Goal: Task Accomplishment & Management: Use online tool/utility

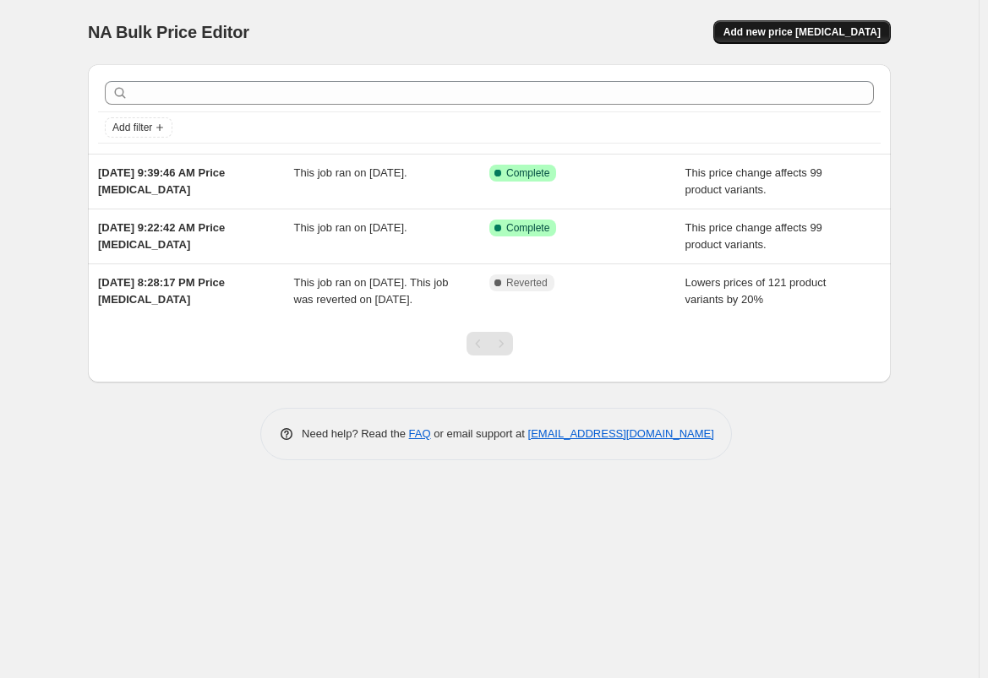
click at [786, 34] on span "Add new price [MEDICAL_DATA]" at bounding box center [801, 32] width 157 height 14
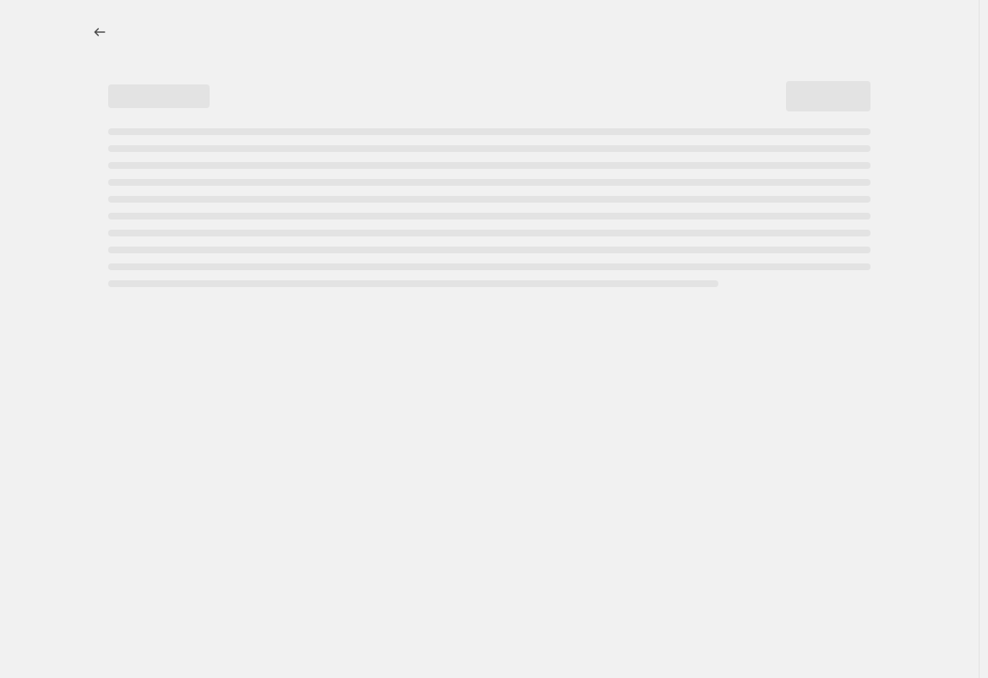
select select "percentage"
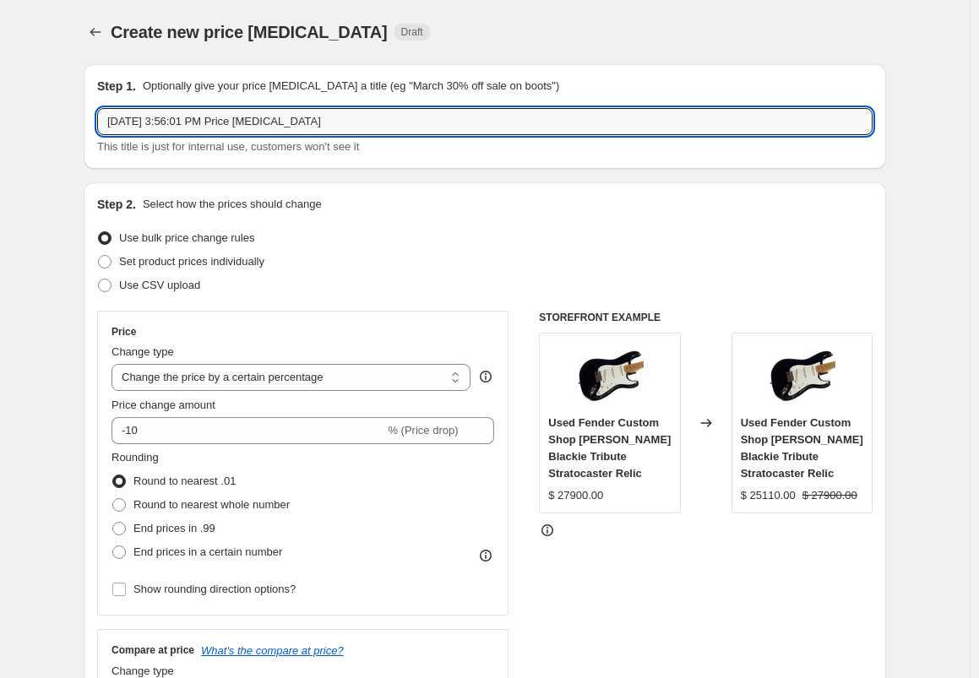
drag, startPoint x: 437, startPoint y: 118, endPoint x: -138, endPoint y: 66, distance: 576.9
click at [0, 66] on html "Home Settings Plans Skip to content Create new price [MEDICAL_DATA]. This page …" at bounding box center [489, 339] width 979 height 678
click at [123, 121] on input "LEfty" at bounding box center [485, 121] width 776 height 27
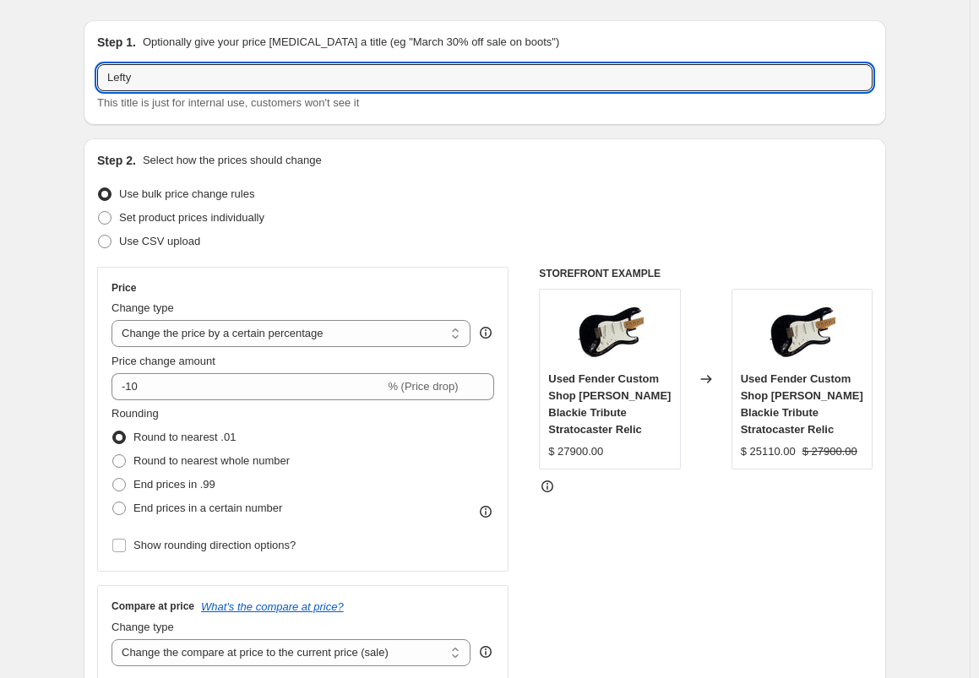
scroll to position [110, 0]
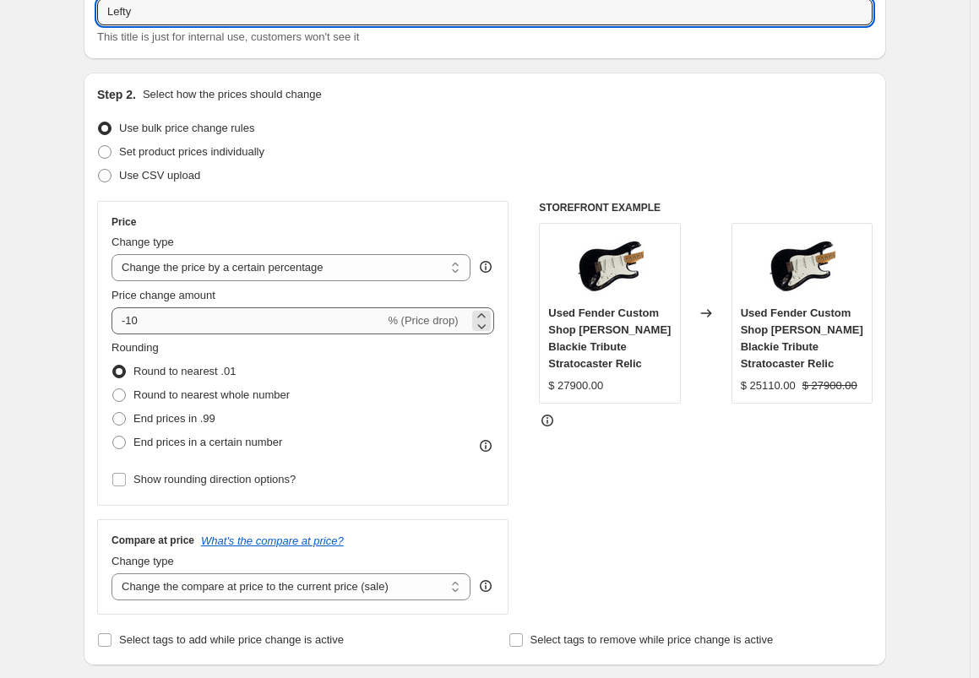
type input "Lefty"
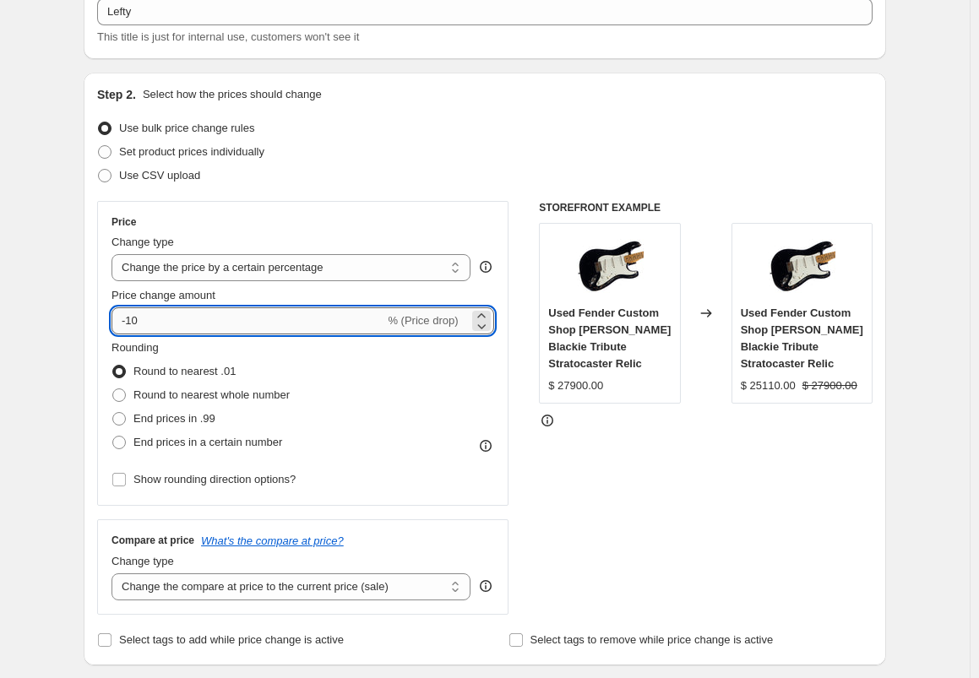
drag, startPoint x: 202, startPoint y: 319, endPoint x: 139, endPoint y: 320, distance: 63.4
click at [139, 320] on input "-10" at bounding box center [248, 321] width 273 height 27
type input "-18"
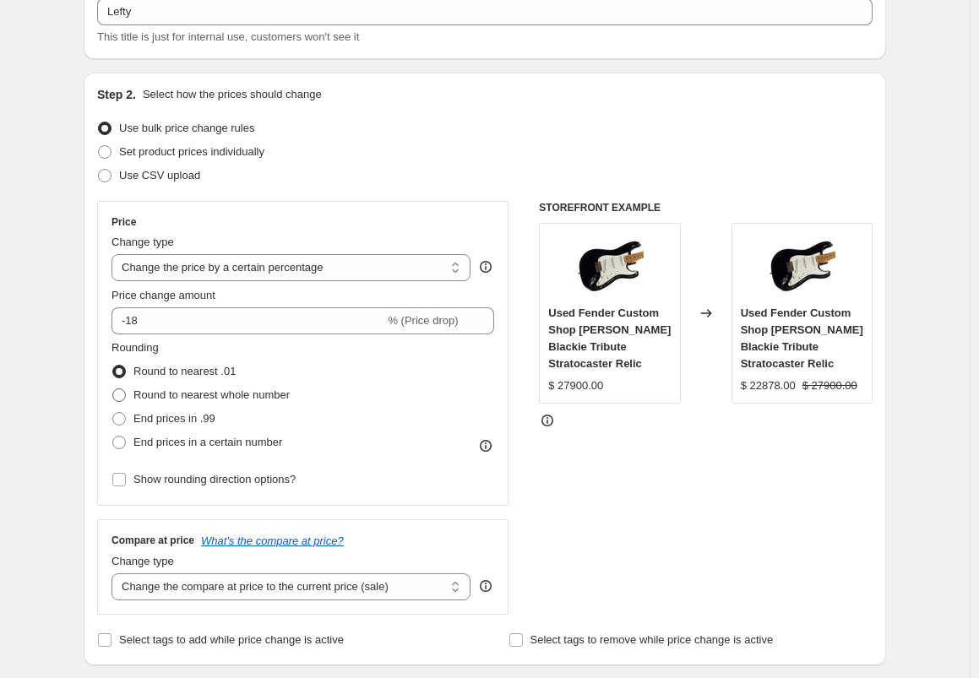
click at [166, 397] on span "Round to nearest whole number" at bounding box center [211, 395] width 156 height 13
click at [113, 389] on input "Round to nearest whole number" at bounding box center [112, 389] width 1 height 1
radio input "true"
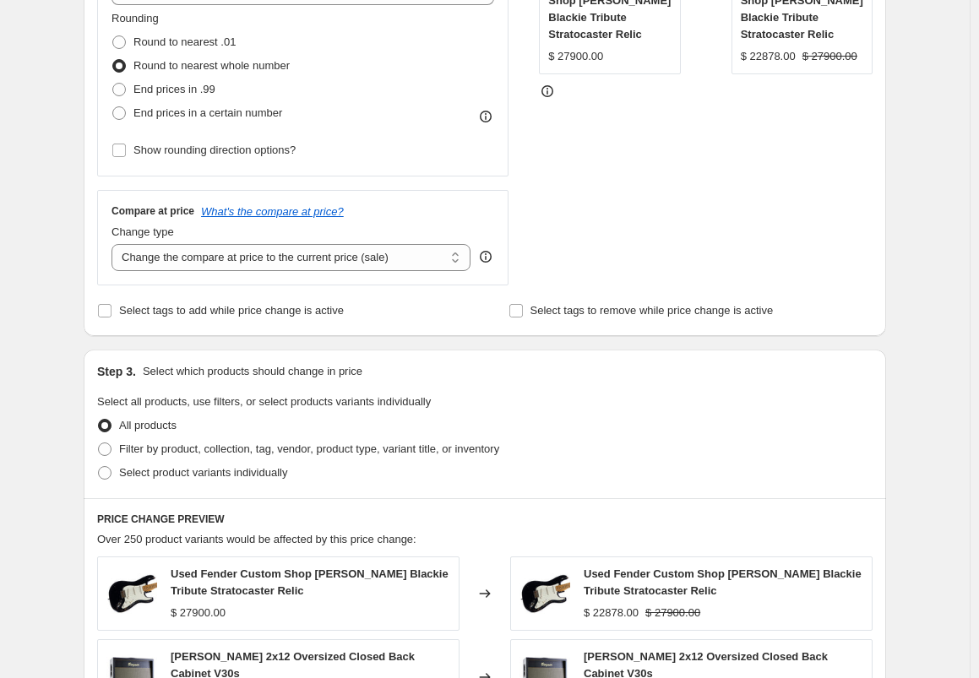
scroll to position [449, 0]
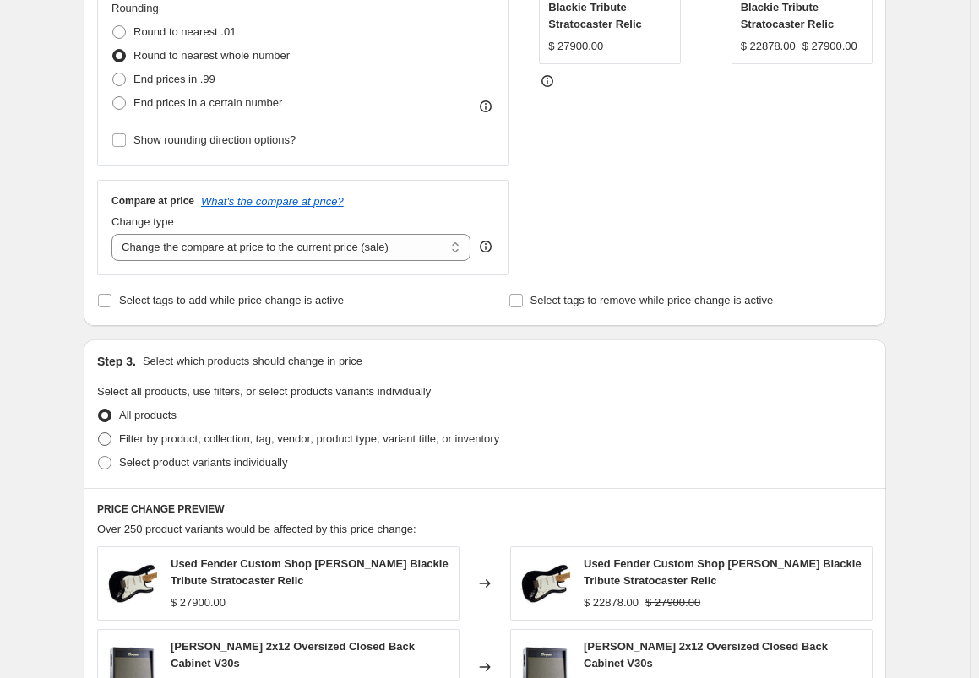
click at [143, 438] on span "Filter by product, collection, tag, vendor, product type, variant title, or inv…" at bounding box center [309, 439] width 380 height 13
click at [99, 433] on input "Filter by product, collection, tag, vendor, product type, variant title, or inv…" at bounding box center [98, 433] width 1 height 1
radio input "true"
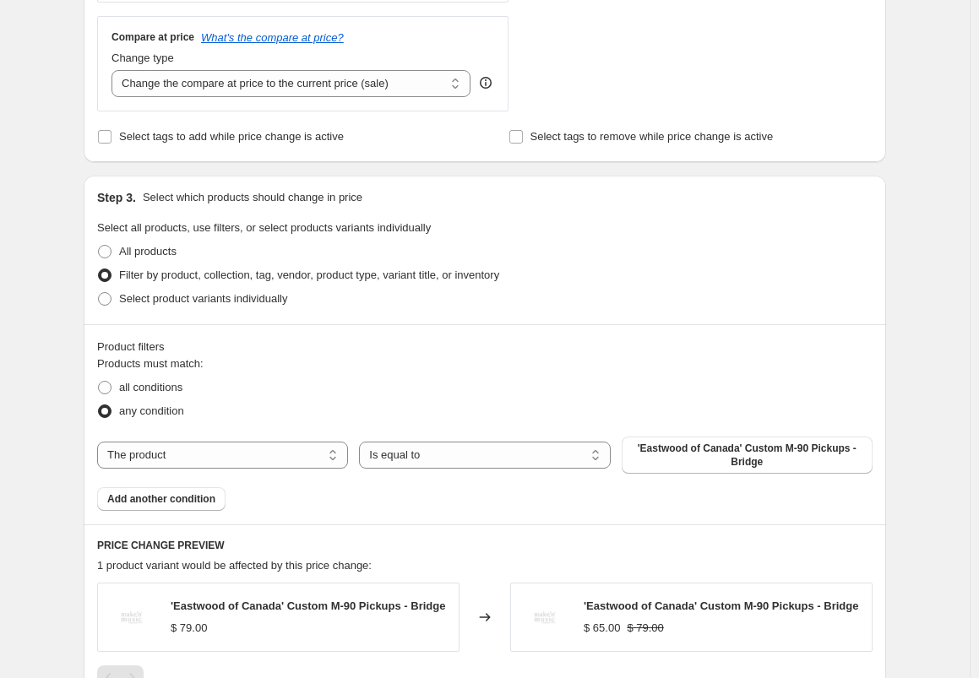
scroll to position [627, 0]
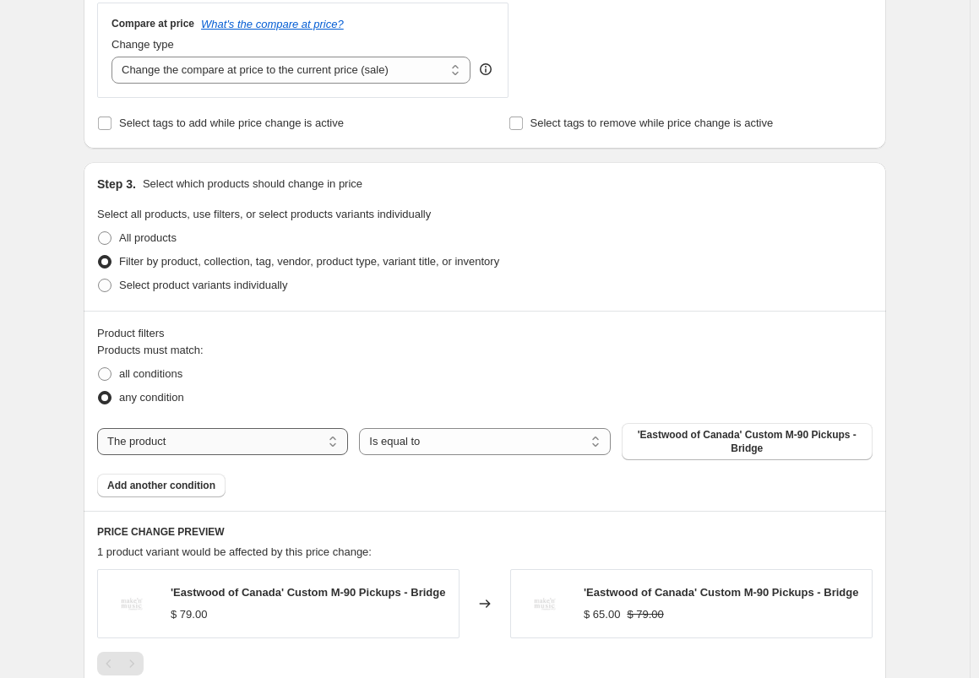
click at [253, 438] on select "The product The product's collection The product's tag The product's vendor The…" at bounding box center [222, 441] width 251 height 27
select select "collection"
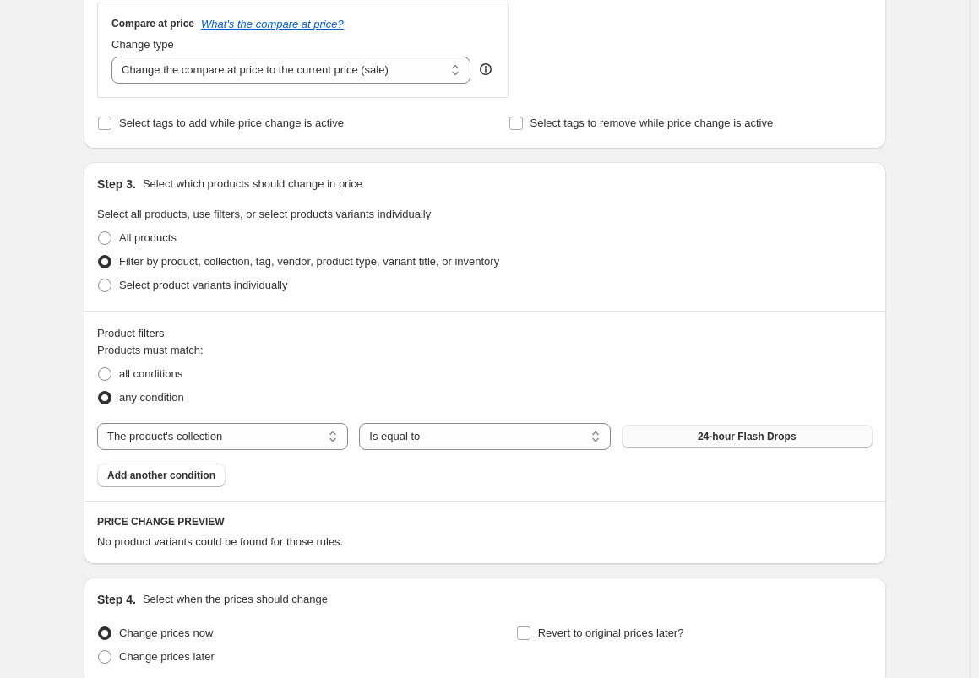
click at [689, 444] on button "24-hour Flash Drops" at bounding box center [747, 437] width 251 height 24
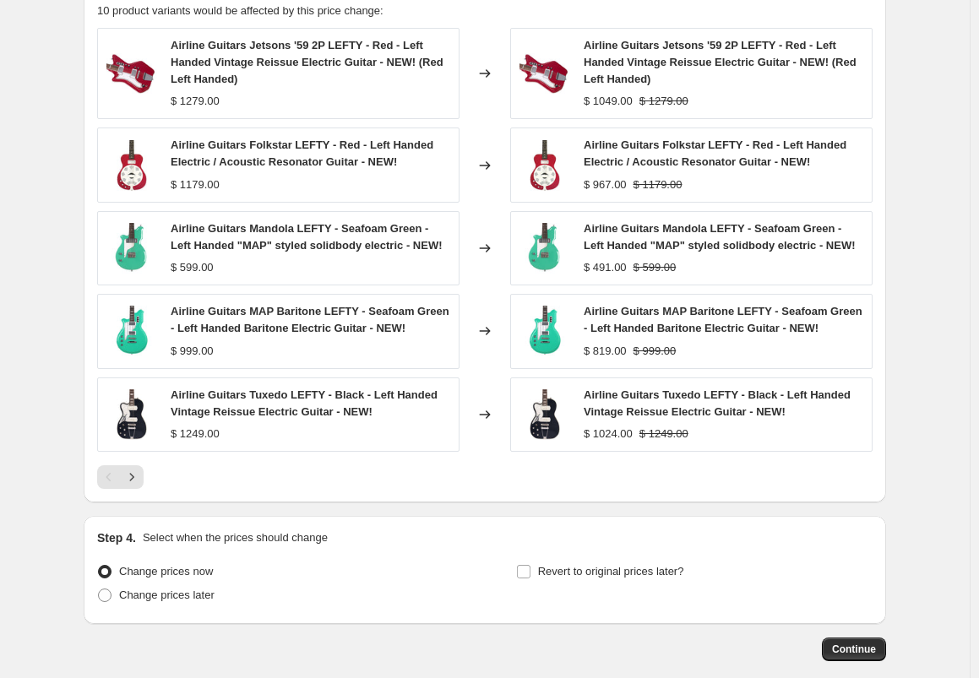
scroll to position [1242, 0]
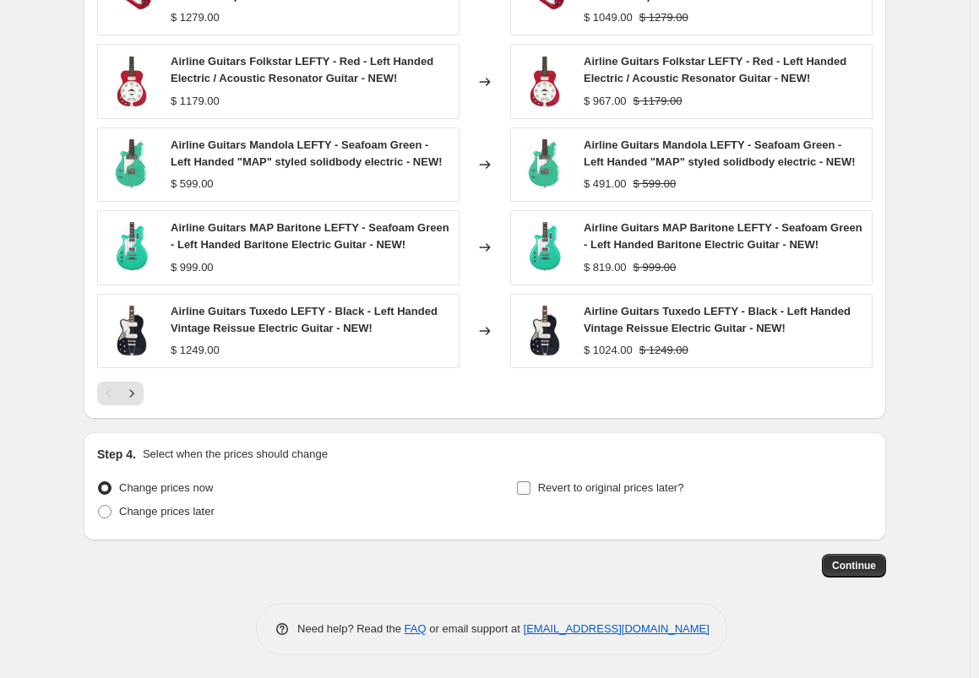
click at [525, 487] on input "Revert to original prices later?" at bounding box center [524, 489] width 14 height 14
checkbox input "true"
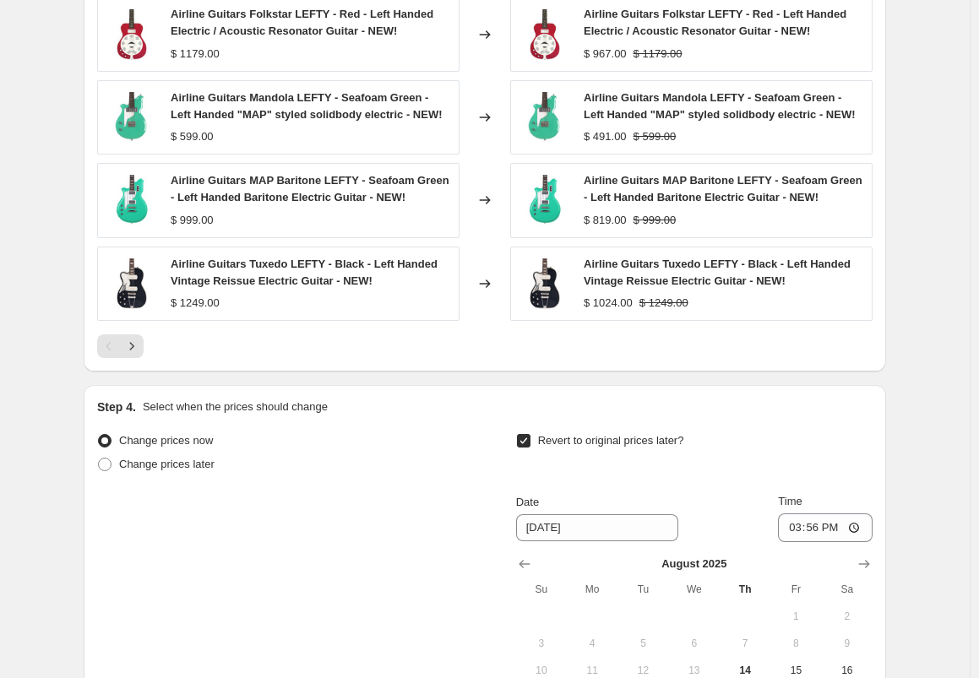
scroll to position [1332, 0]
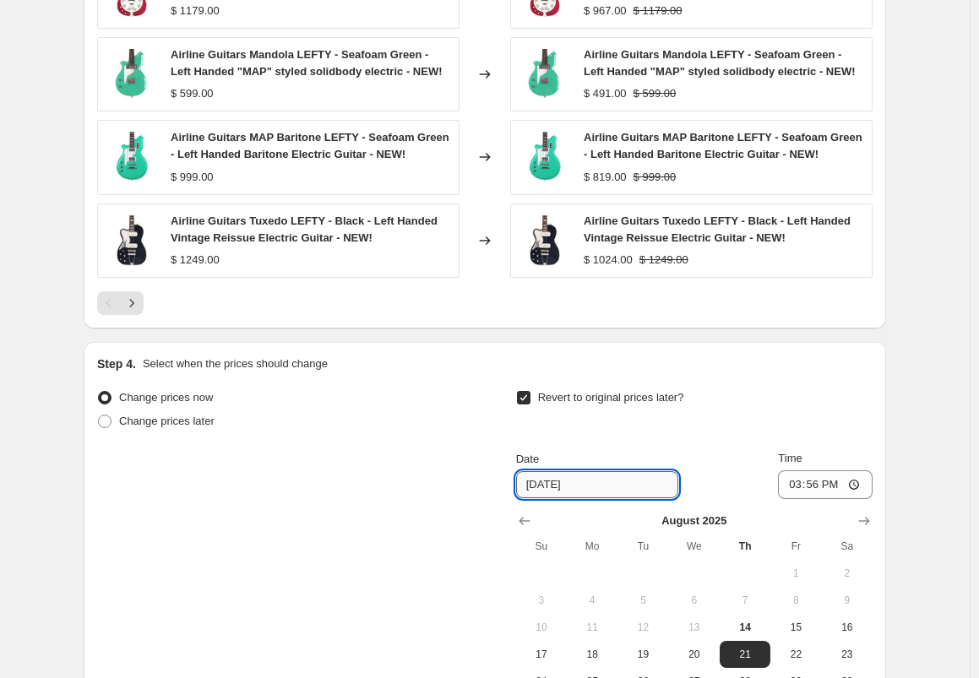
click at [624, 484] on input "[DATE]" at bounding box center [597, 484] width 162 height 27
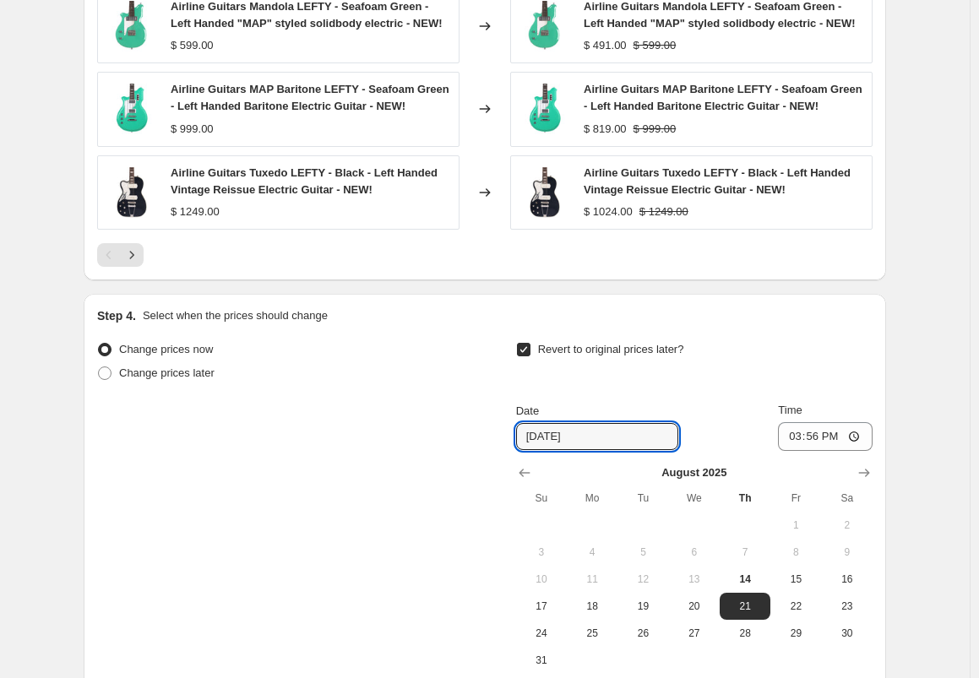
scroll to position [1387, 0]
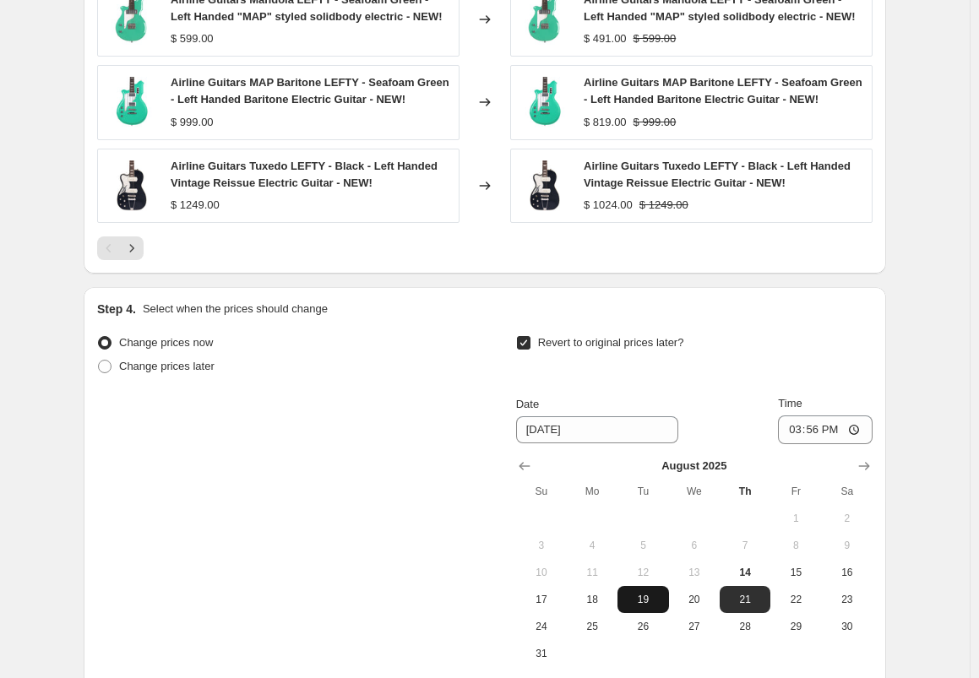
click at [650, 589] on button "19" at bounding box center [643, 599] width 51 height 27
type input "[DATE]"
click at [820, 429] on input "15:56" at bounding box center [825, 430] width 95 height 29
click at [811, 427] on input "12:56" at bounding box center [825, 430] width 95 height 29
click at [836, 431] on input "12:00" at bounding box center [825, 430] width 95 height 29
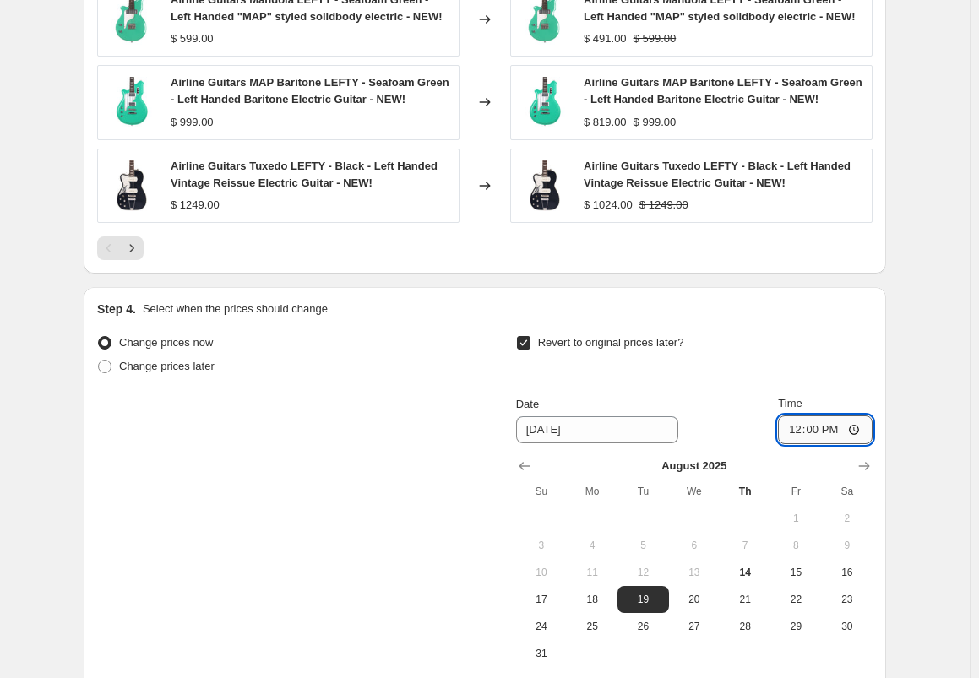
type input "00:00"
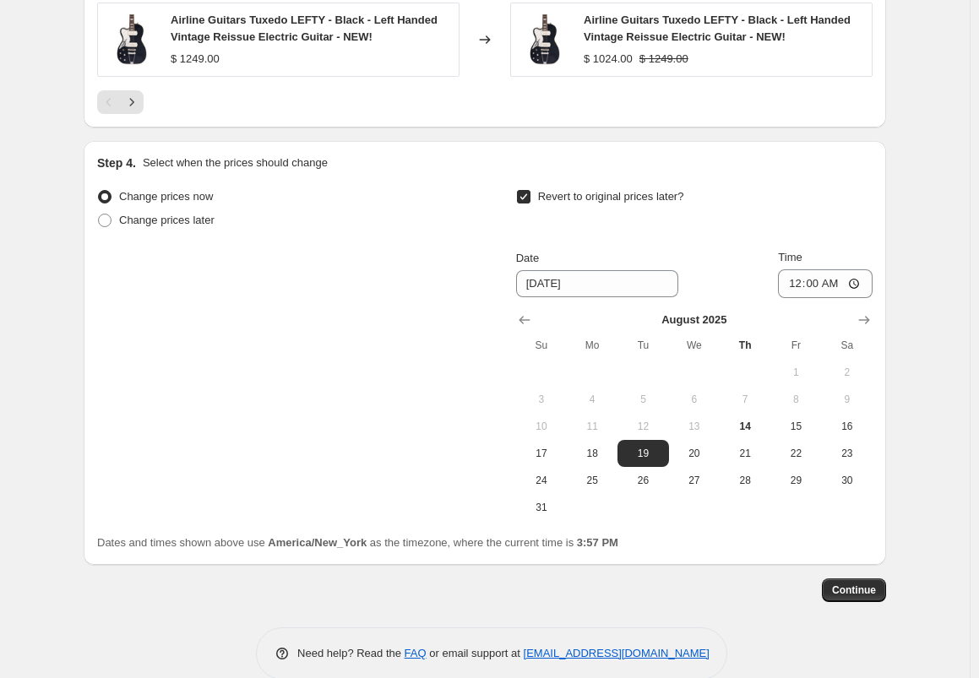
scroll to position [1558, 0]
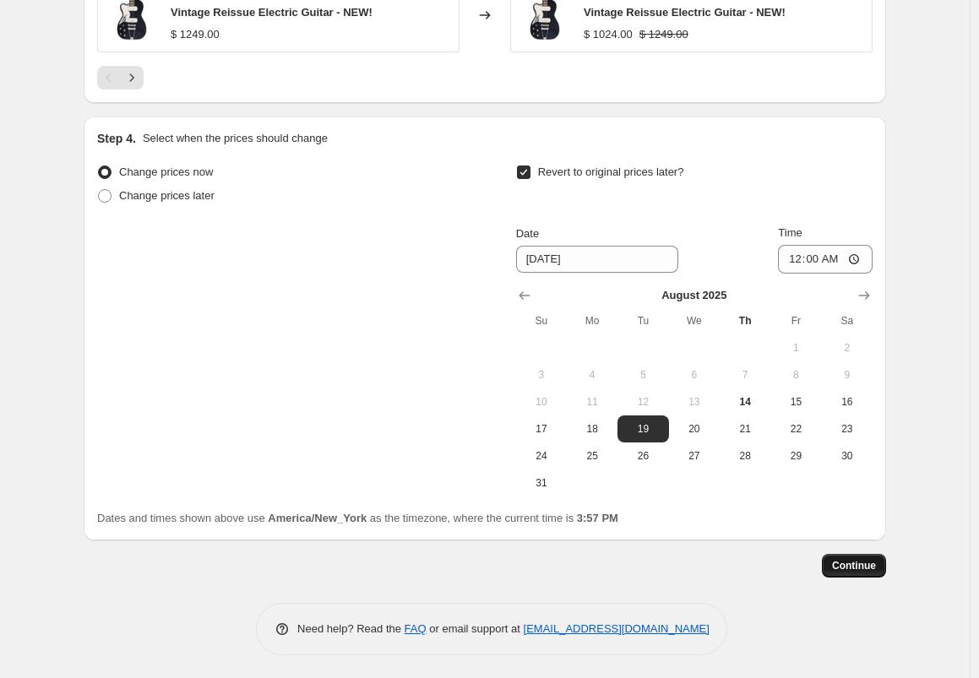
click at [858, 561] on span "Continue" at bounding box center [854, 566] width 44 height 14
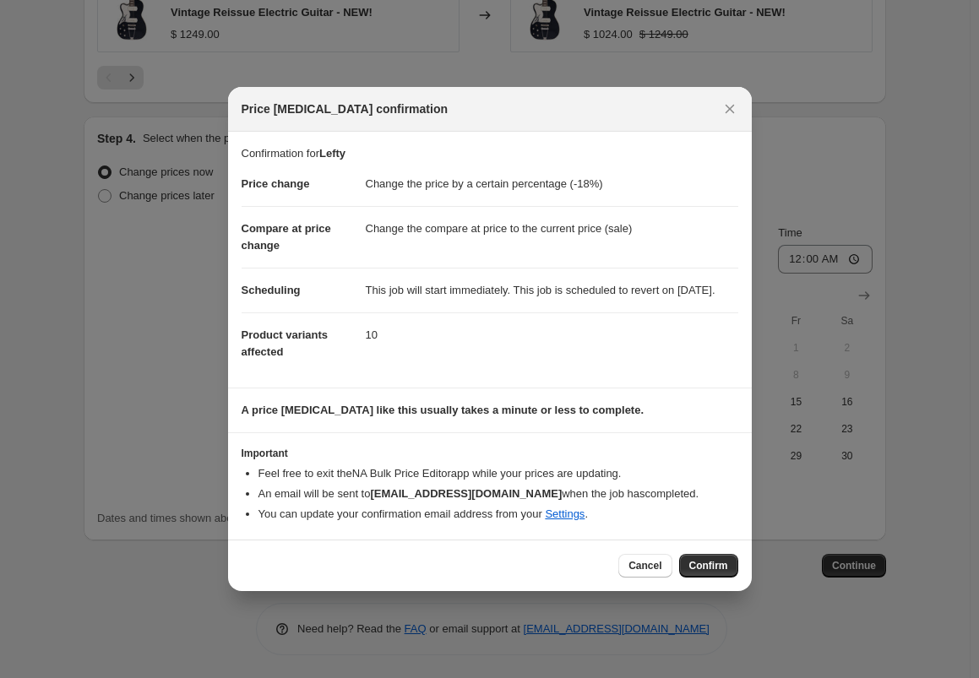
drag, startPoint x: 711, startPoint y: 573, endPoint x: 695, endPoint y: 585, distance: 19.9
click at [711, 572] on span "Confirm" at bounding box center [708, 566] width 39 height 14
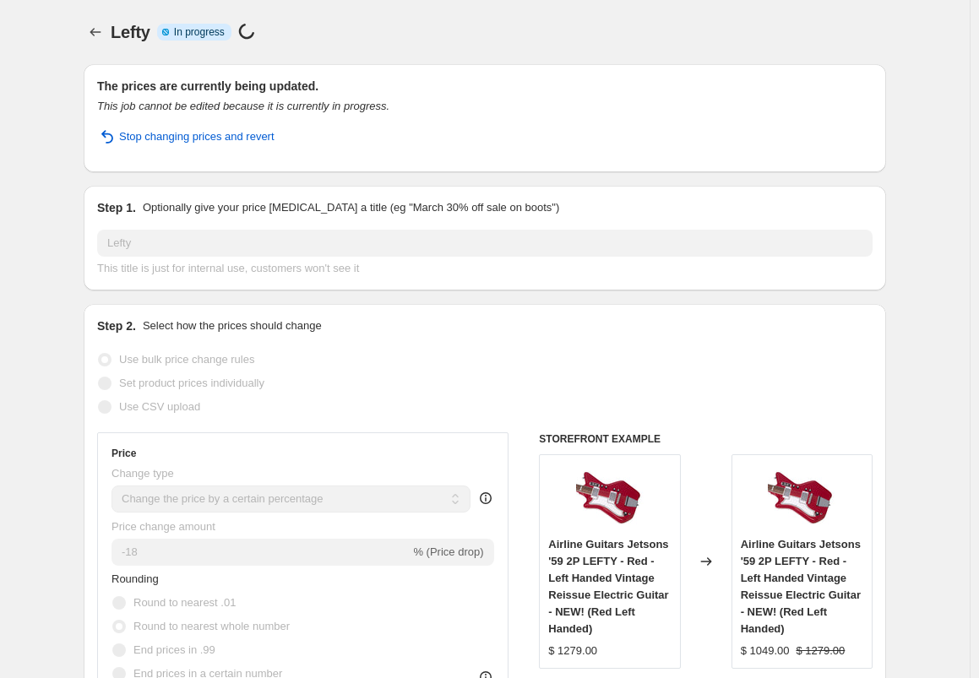
select select "percentage"
select select "collection"
